Goal: Information Seeking & Learning: Learn about a topic

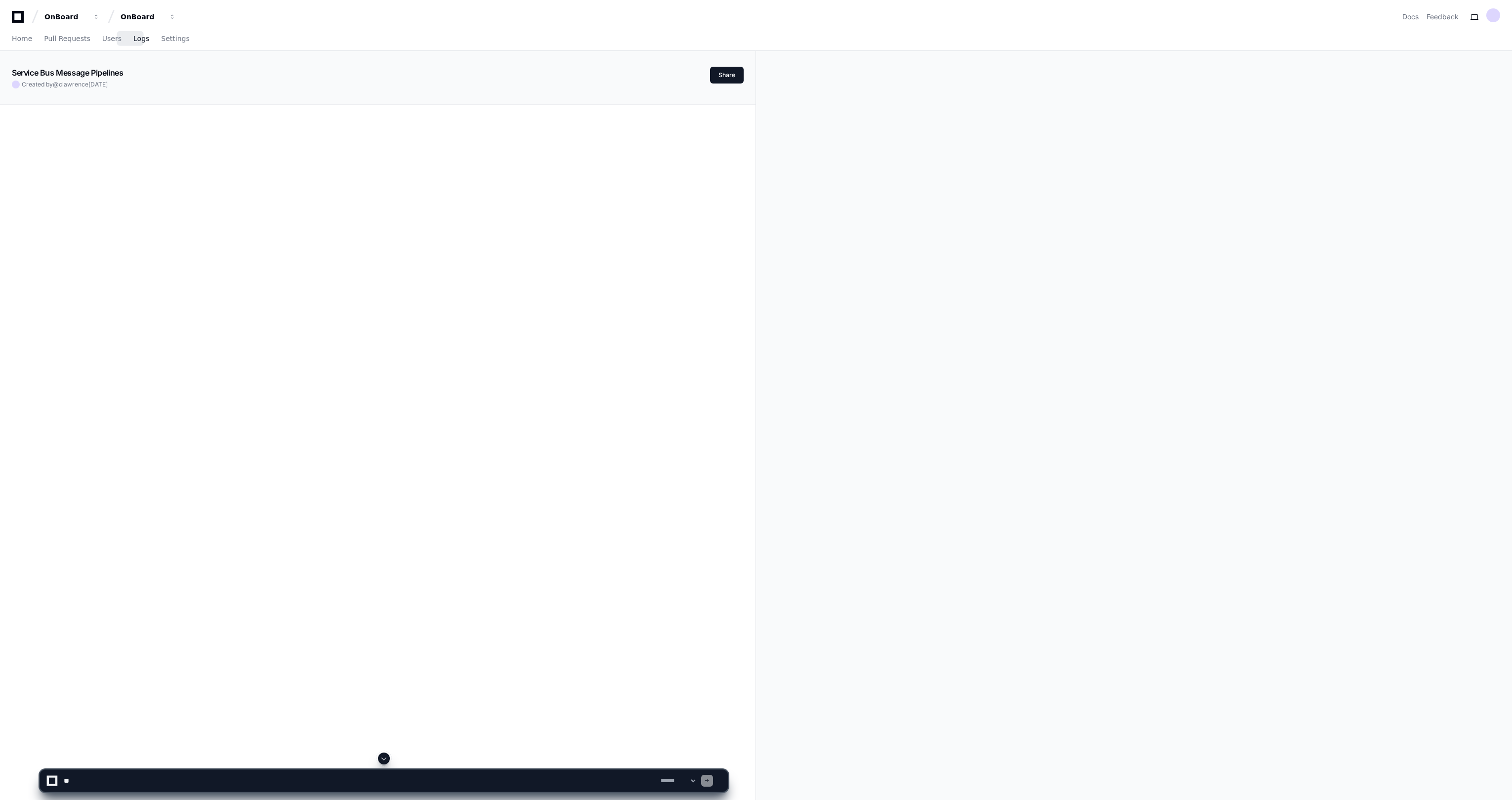
click at [133, 36] on span "Logs" at bounding box center [141, 39] width 16 height 6
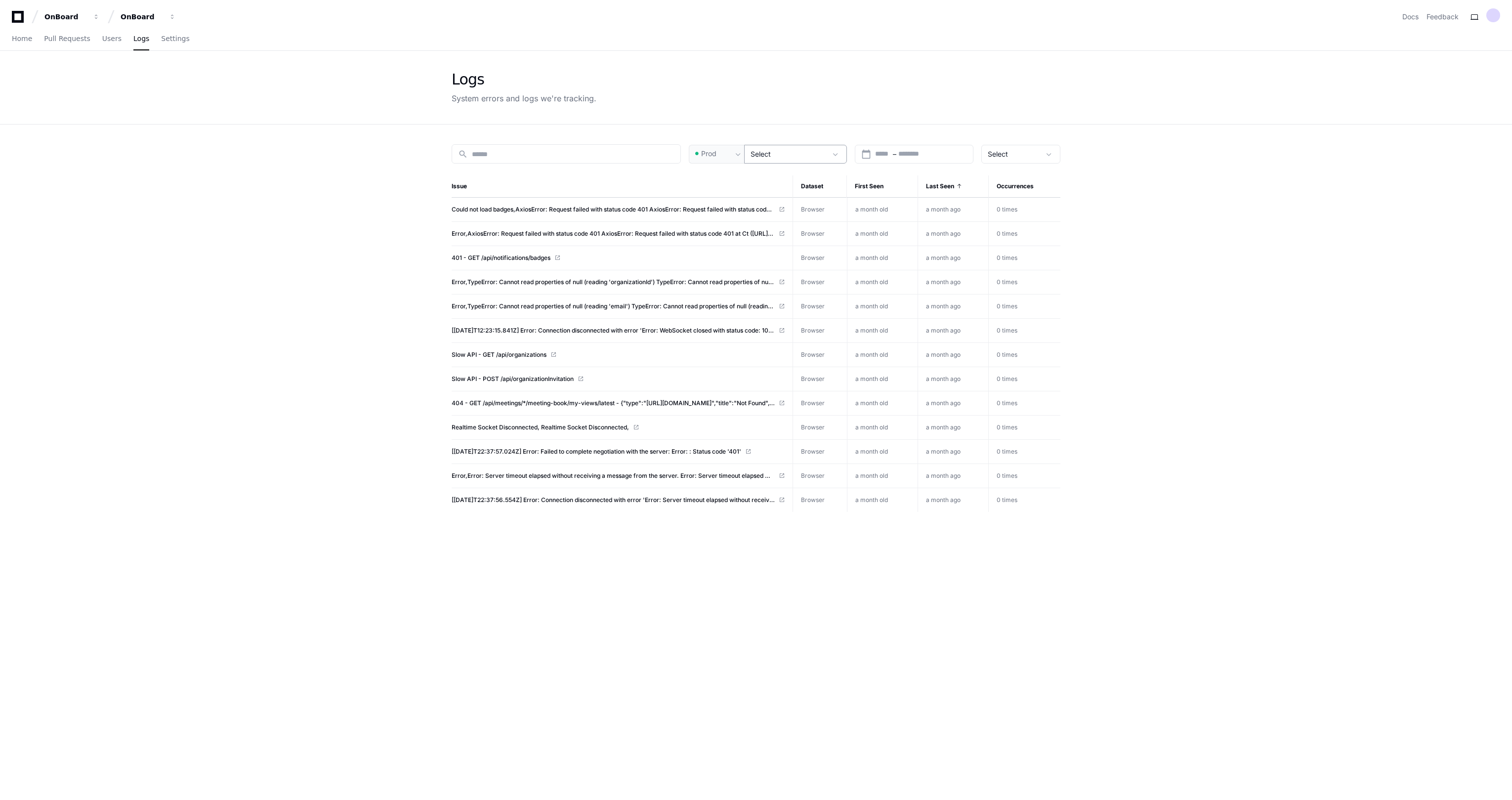
click at [833, 150] on span at bounding box center [835, 154] width 10 height 10
click at [798, 215] on mat-option "Browser" at bounding box center [796, 209] width 103 height 23
click at [1164, 326] on div at bounding box center [756, 400] width 1512 height 800
click at [598, 150] on input at bounding box center [573, 154] width 203 height 10
click at [539, 158] on div "search" at bounding box center [566, 154] width 230 height 19
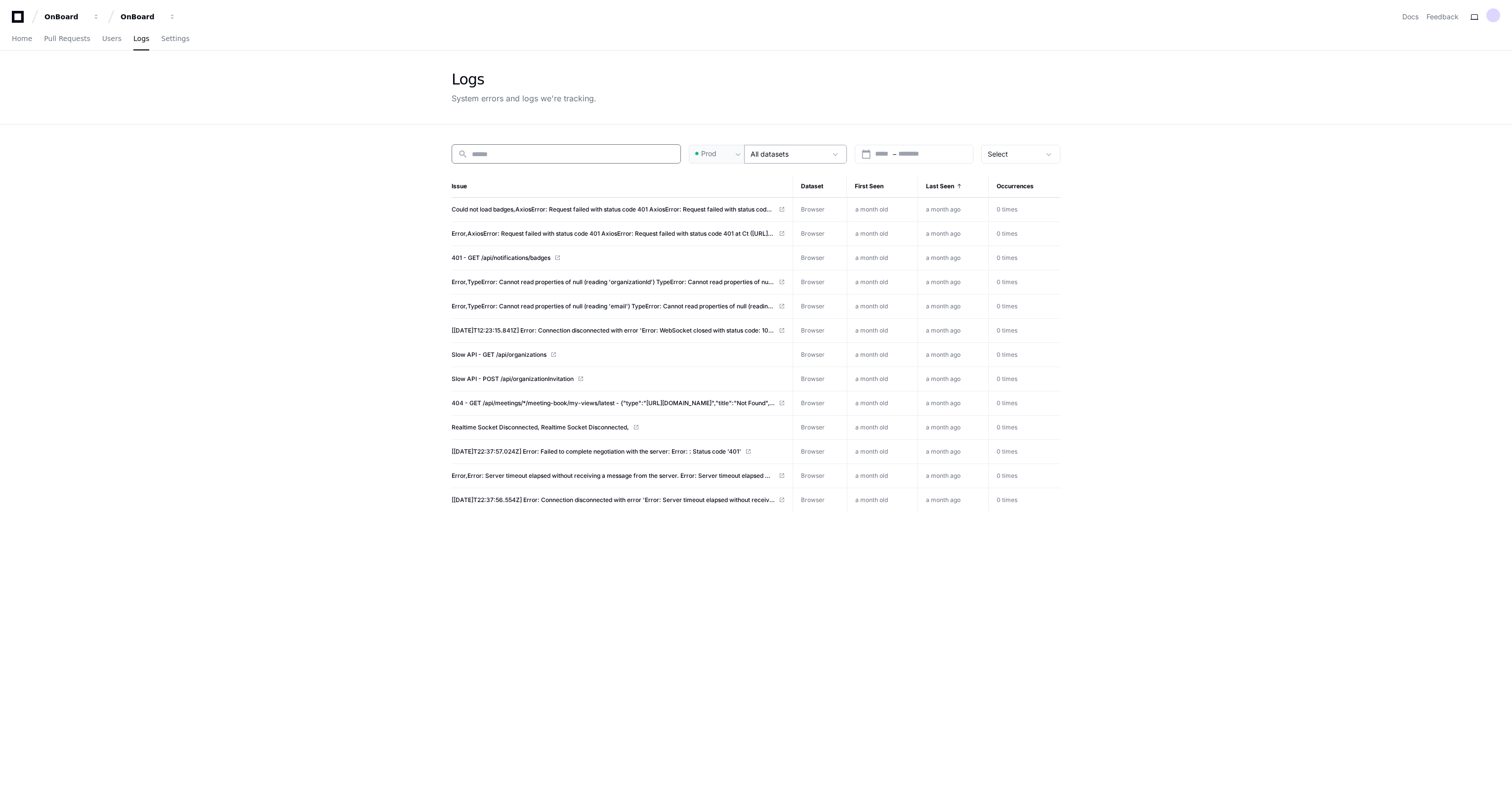
click at [542, 149] on input at bounding box center [573, 154] width 203 height 10
paste input "**********"
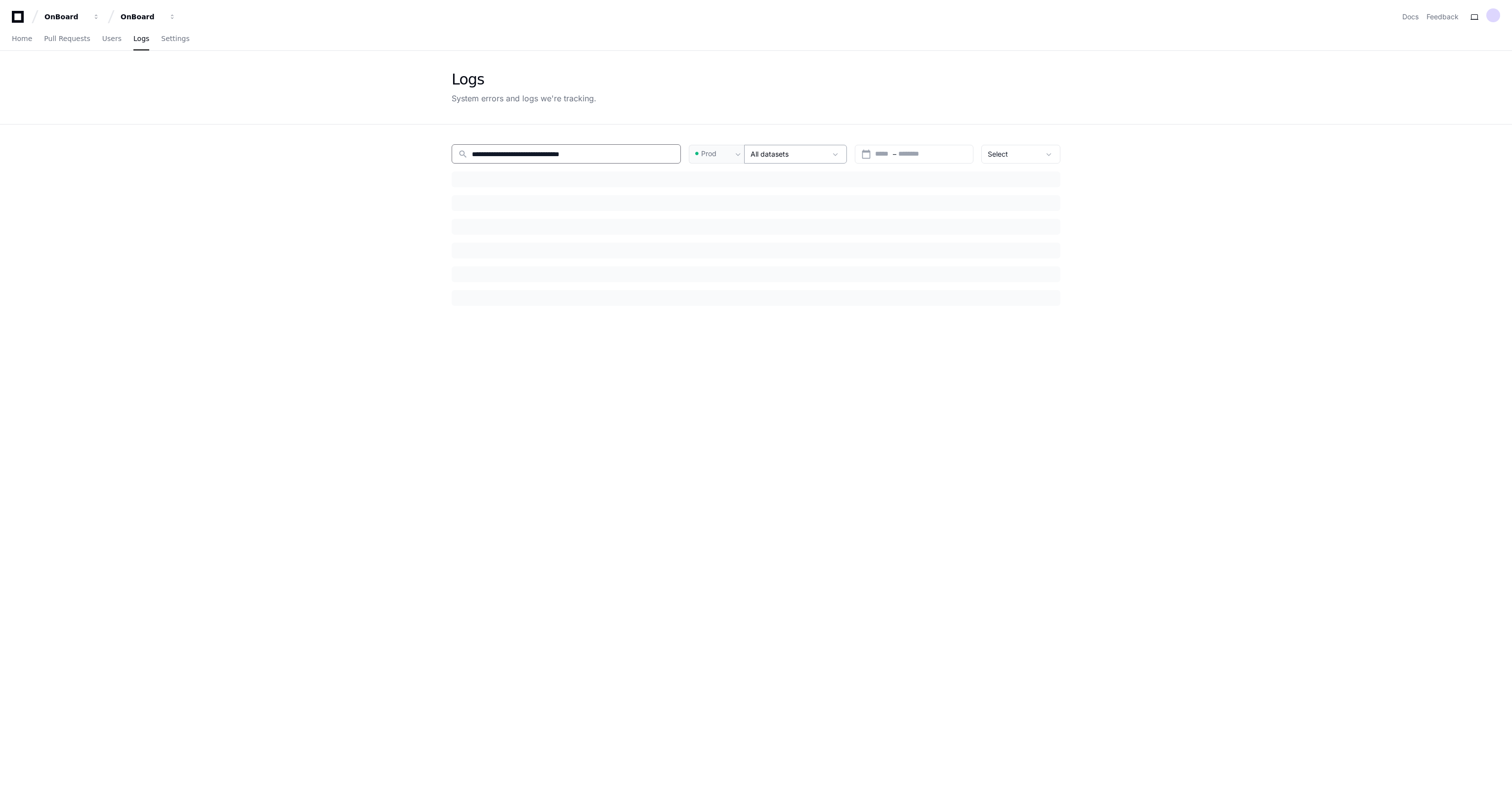
type input "**********"
click at [19, 40] on span "Home" at bounding box center [22, 39] width 21 height 6
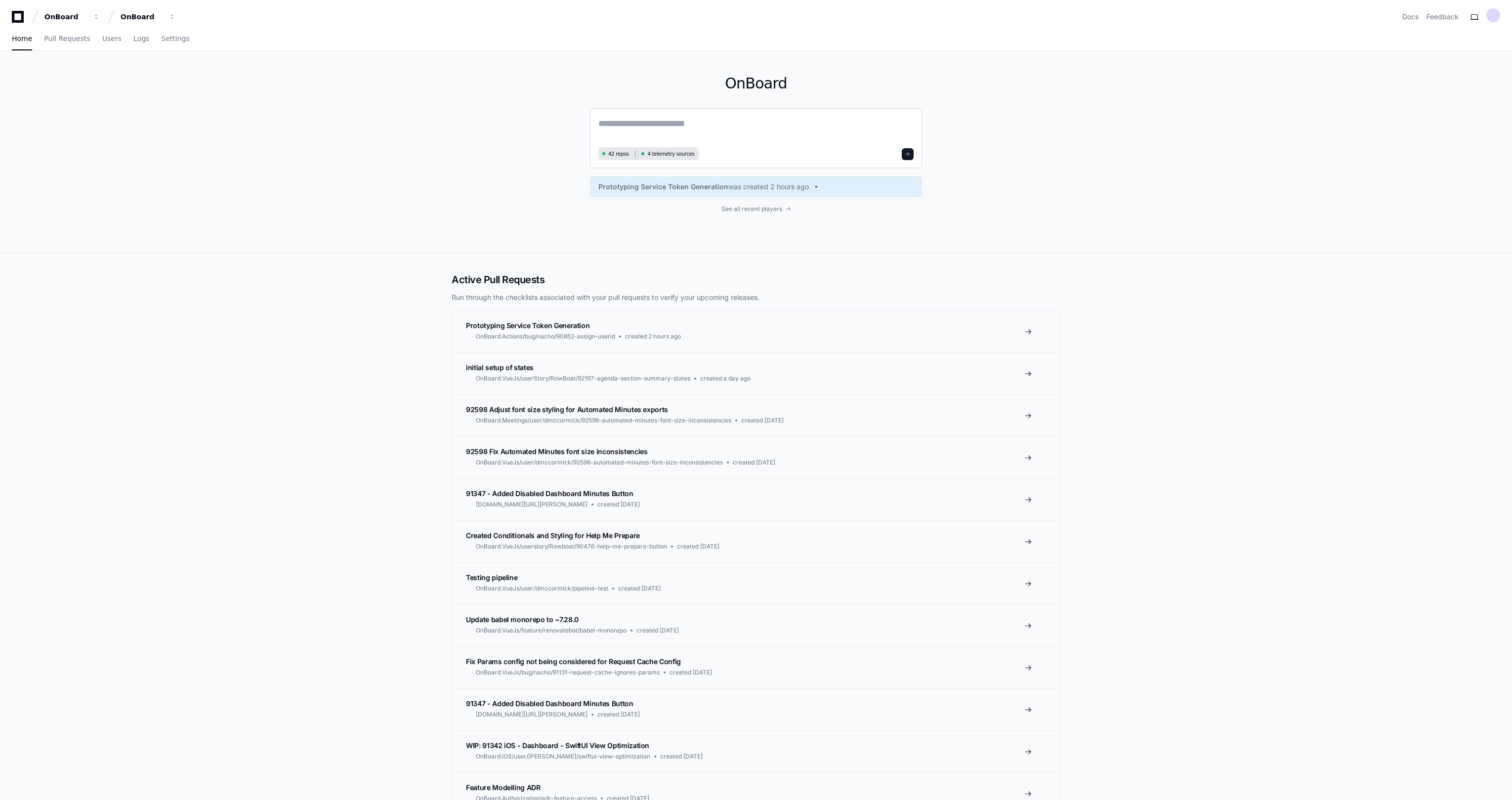
click at [681, 148] on div "42 repos 4 telemetry sources" at bounding box center [648, 154] width 100 height 13
click at [662, 154] on span "4 telemetry sources" at bounding box center [671, 154] width 47 height 8
click at [537, 325] on span "Prototyping Service Token Generation" at bounding box center [528, 325] width 123 height 8
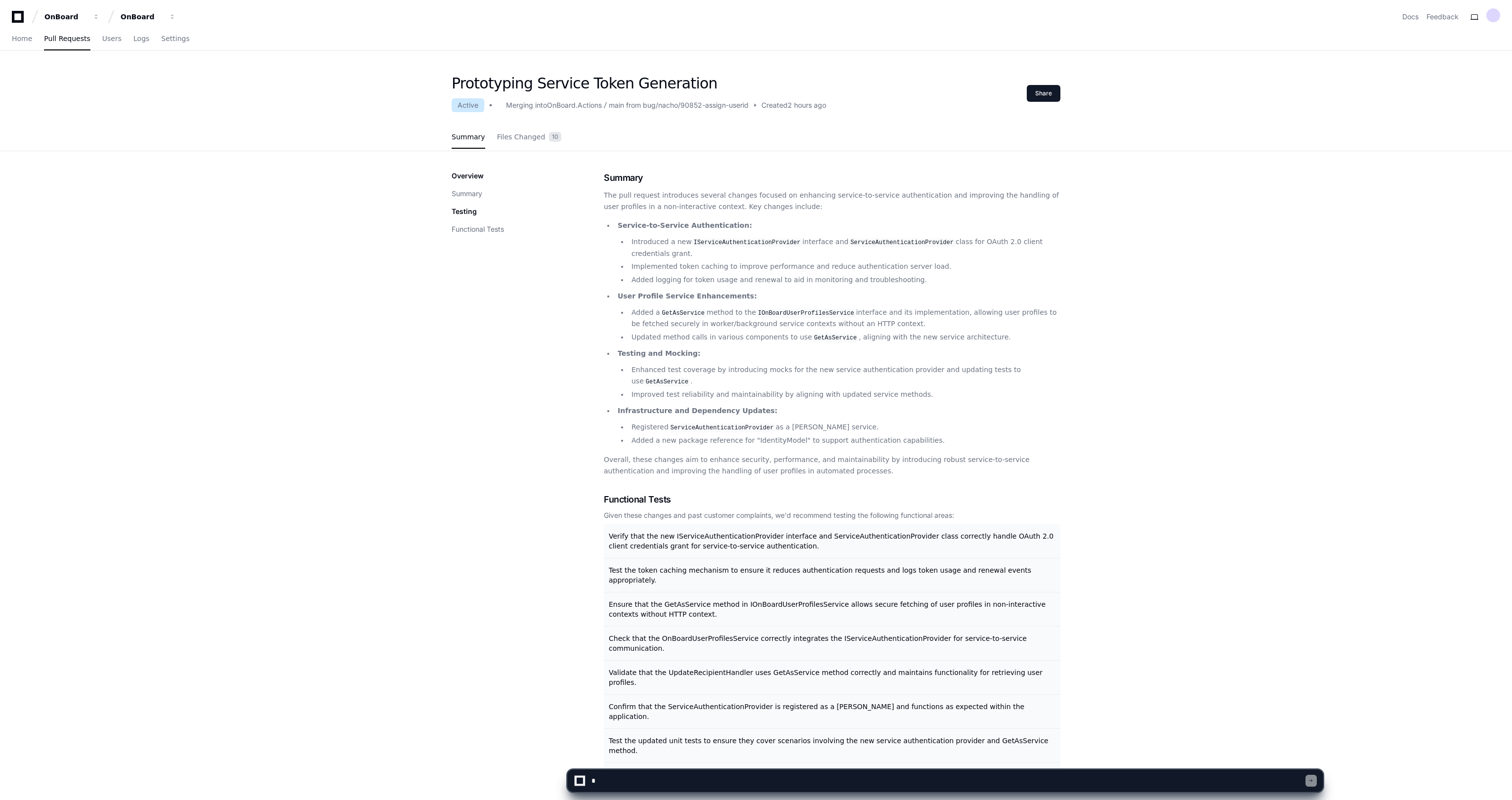
click at [301, 364] on div "Prototyping Service Token Generation Active Merging into OnBoard.Actions main f…" at bounding box center [756, 474] width 1512 height 800
click at [522, 141] on link "Files Changed 10" at bounding box center [529, 137] width 65 height 26
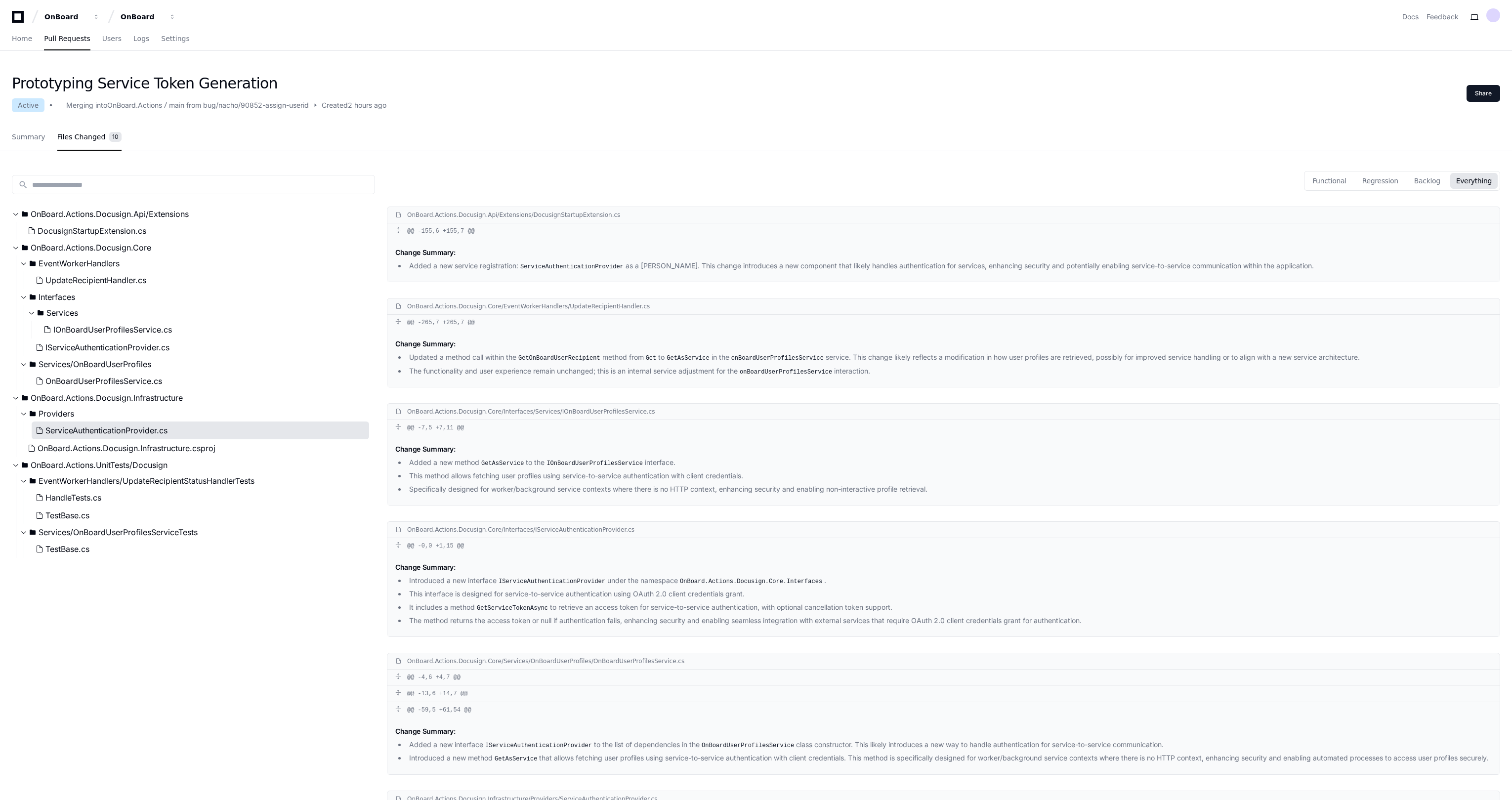
click at [111, 433] on span "ServiceAuthenticationProvider.cs" at bounding box center [106, 430] width 122 height 12
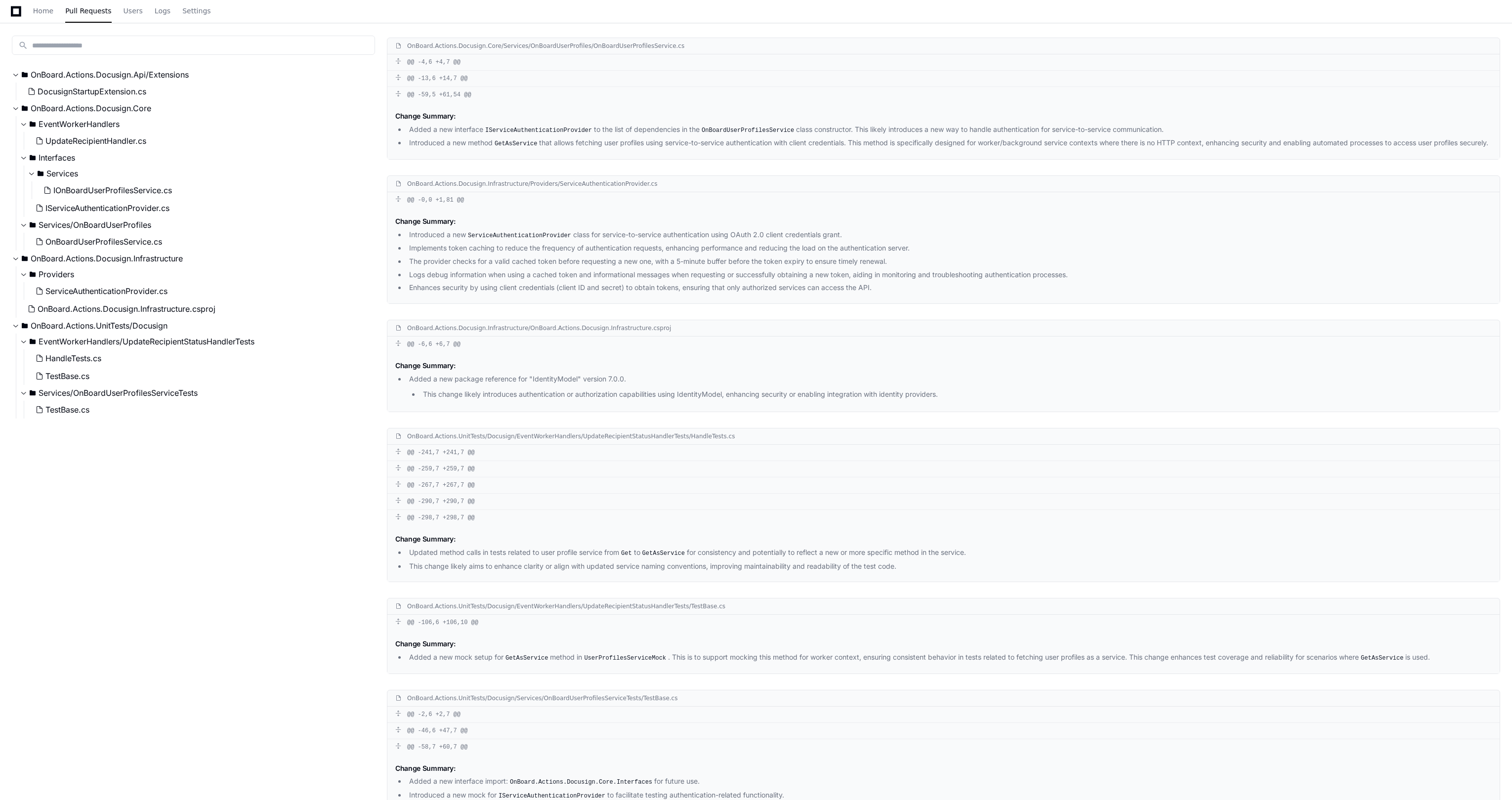
scroll to position [599, 0]
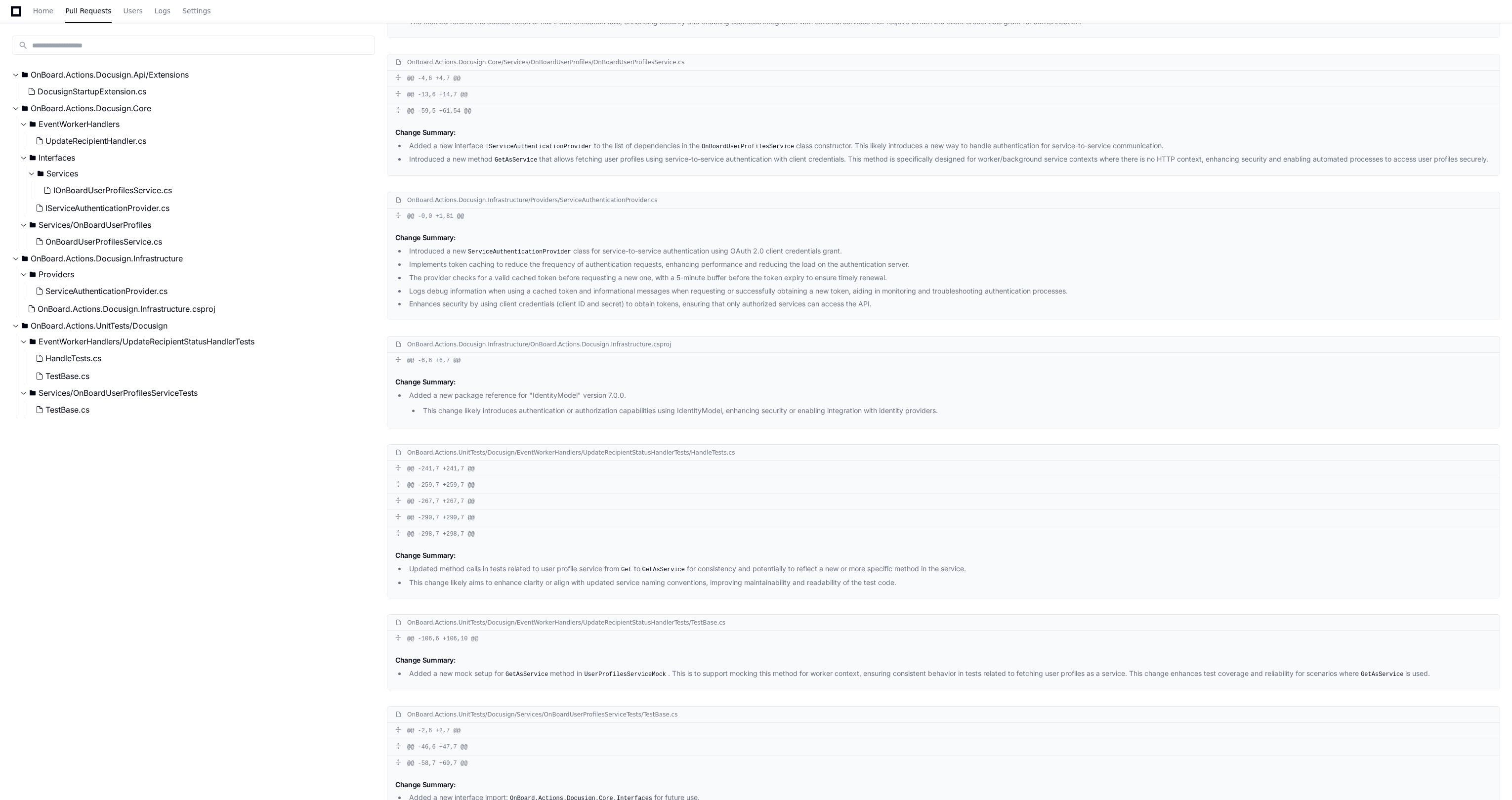
click at [230, 551] on div "search OnBoard.Actions.Docusign.Api/Extensions DocusignStartupExtension.cs OnBo…" at bounding box center [193, 399] width 363 height 775
click at [225, 679] on div "search OnBoard.Actions.Docusign.Api/Extensions DocusignStartupExtension.cs OnBo…" at bounding box center [193, 399] width 363 height 775
